Goal: Task Accomplishment & Management: Manage account settings

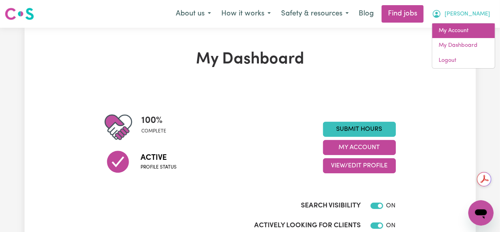
click at [462, 30] on link "My Account" at bounding box center [463, 30] width 63 height 15
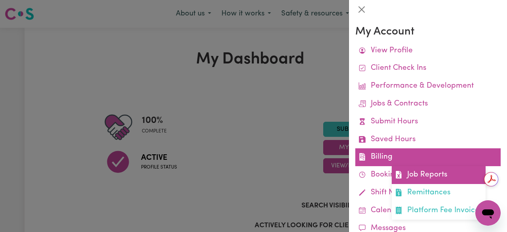
click at [424, 178] on link "Job Reports" at bounding box center [439, 175] width 94 height 18
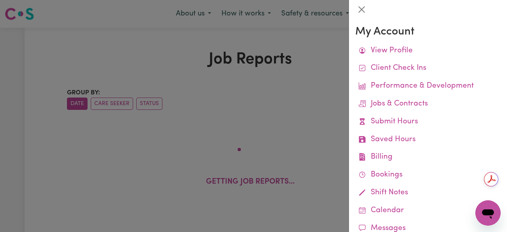
click at [311, 109] on div at bounding box center [253, 116] width 507 height 232
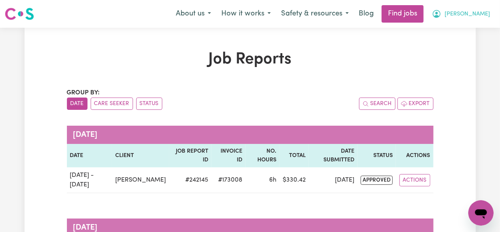
click at [441, 18] on icon "My Account" at bounding box center [437, 14] width 10 height 10
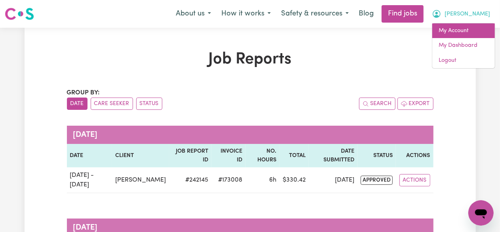
click at [468, 30] on link "My Account" at bounding box center [463, 30] width 63 height 15
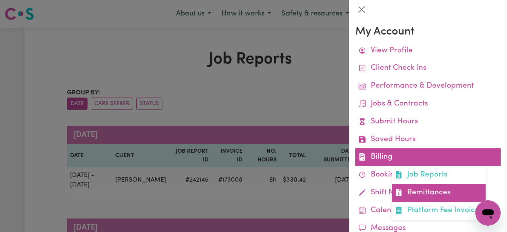
click at [421, 190] on link "Remittances" at bounding box center [439, 193] width 94 height 18
